Goal: Check status

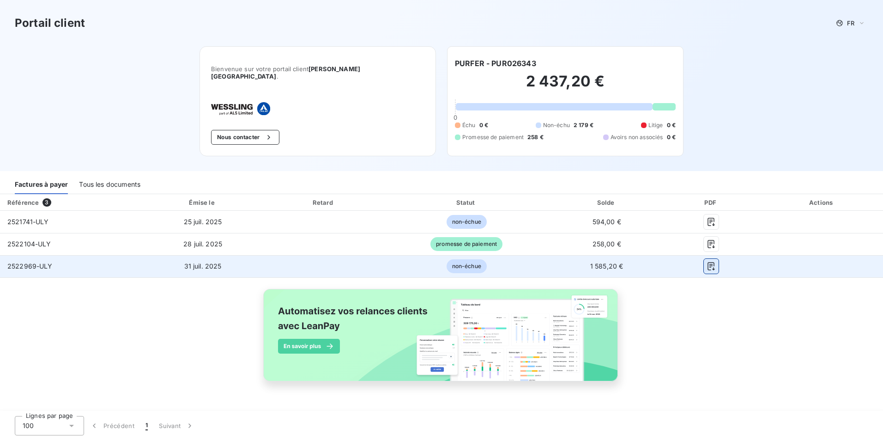
click at [709, 271] on icon "button" at bounding box center [710, 265] width 9 height 9
